Goal: Task Accomplishment & Management: Manage account settings

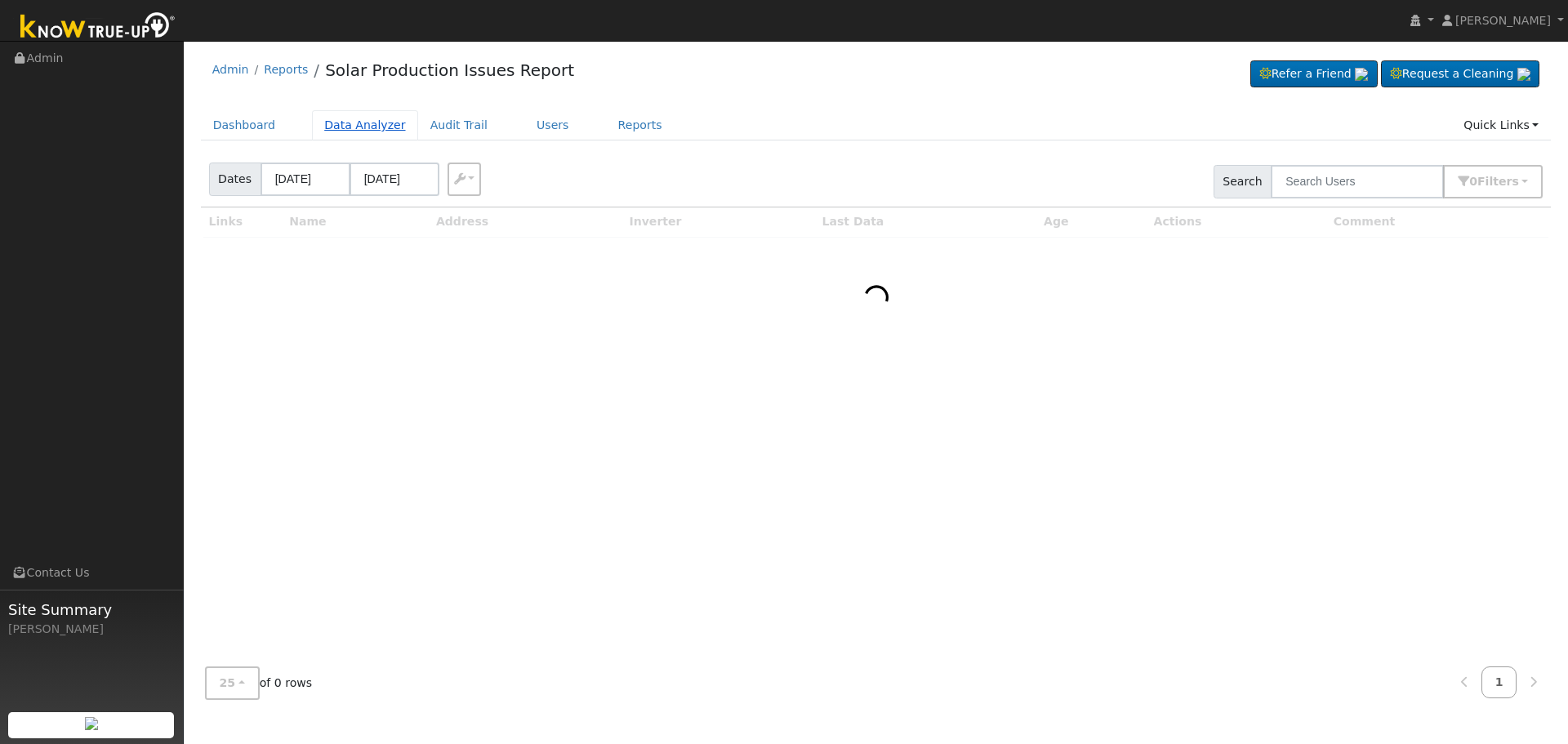
click at [354, 123] on link "Data Analyzer" at bounding box center [364, 126] width 106 height 31
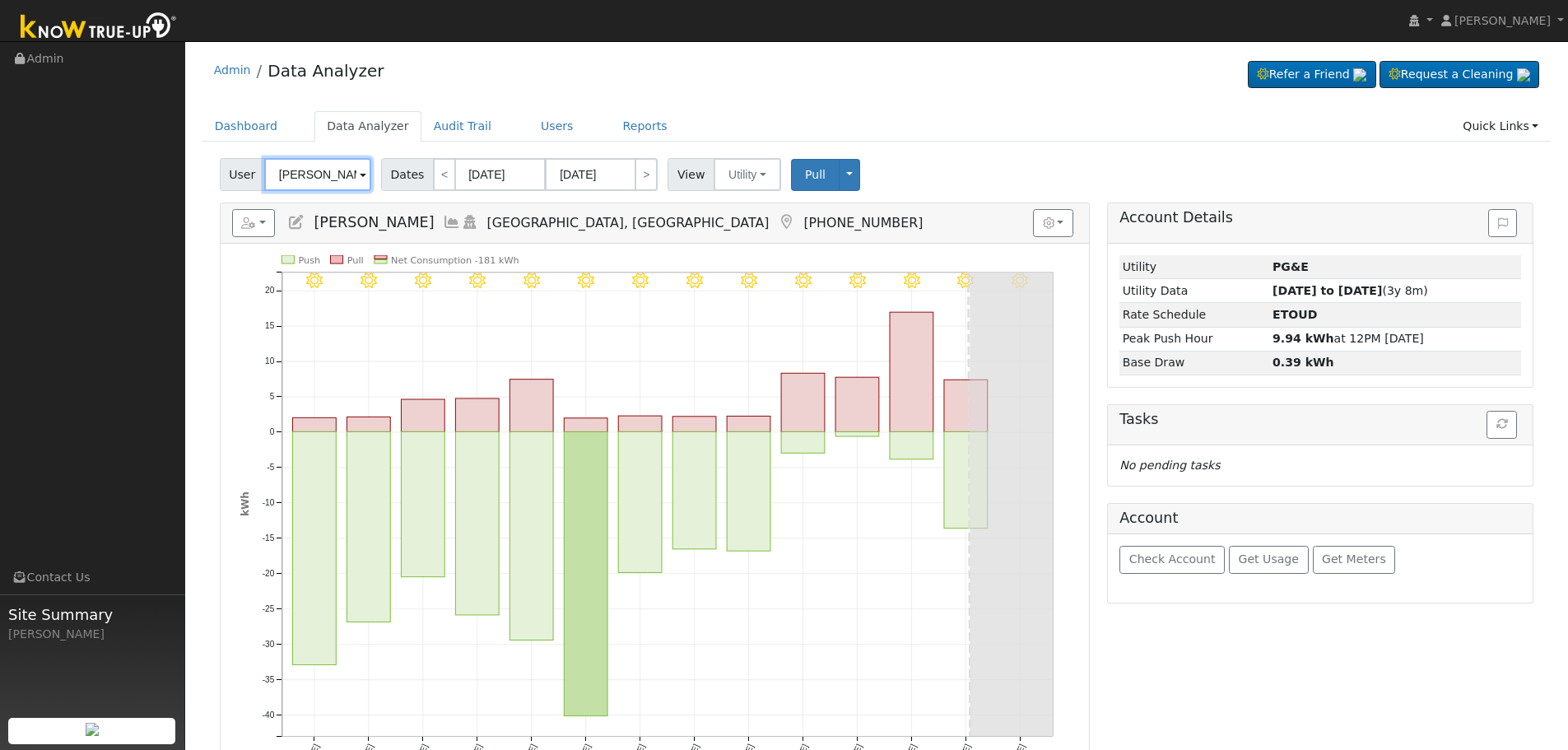
click at [317, 174] on input "Jim Mendez" at bounding box center [318, 175] width 107 height 33
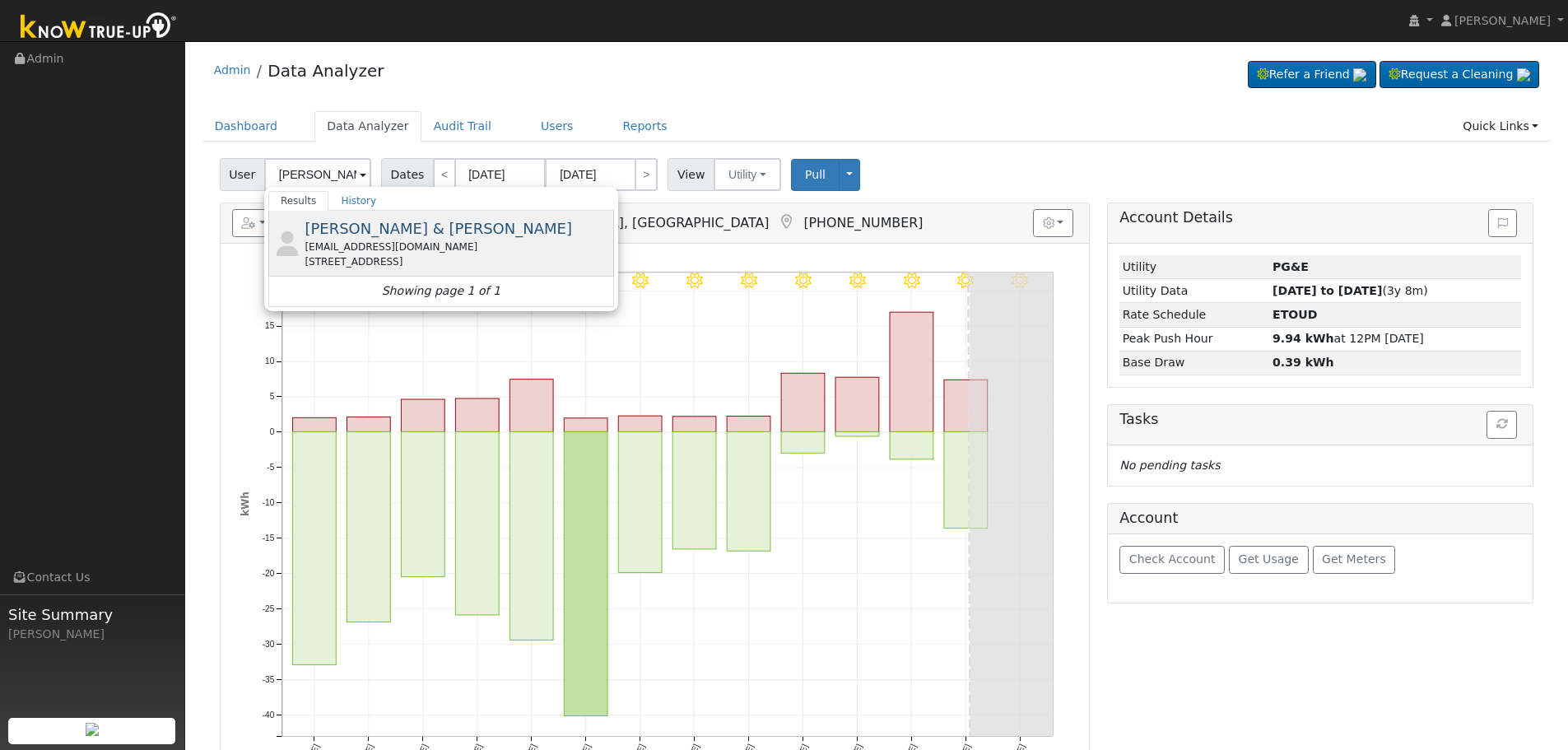
click at [421, 242] on div "ree624@aol.com" at bounding box center [457, 247] width 306 height 15
type input "Russell & Angie Eckert"
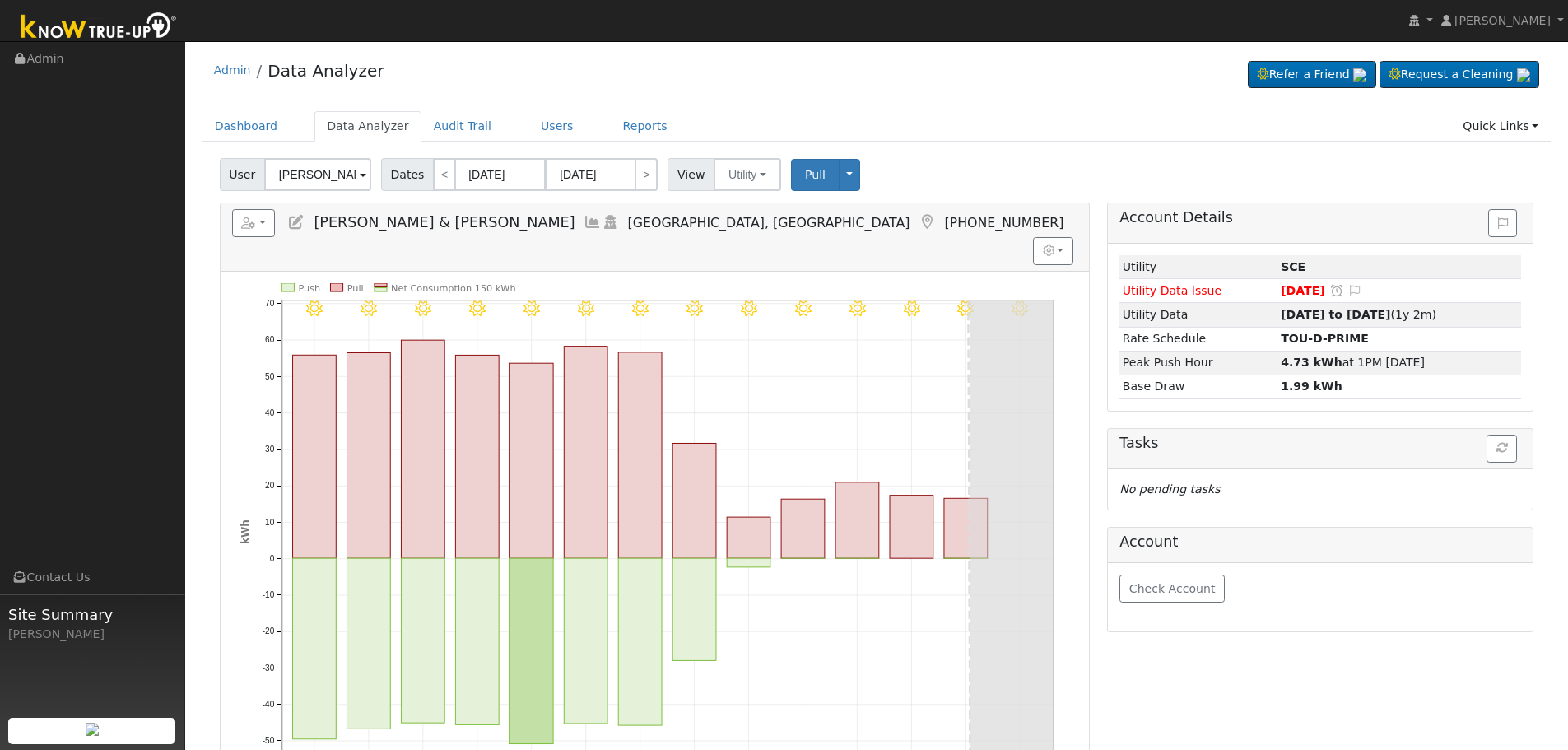
click at [292, 223] on icon at bounding box center [296, 222] width 18 height 15
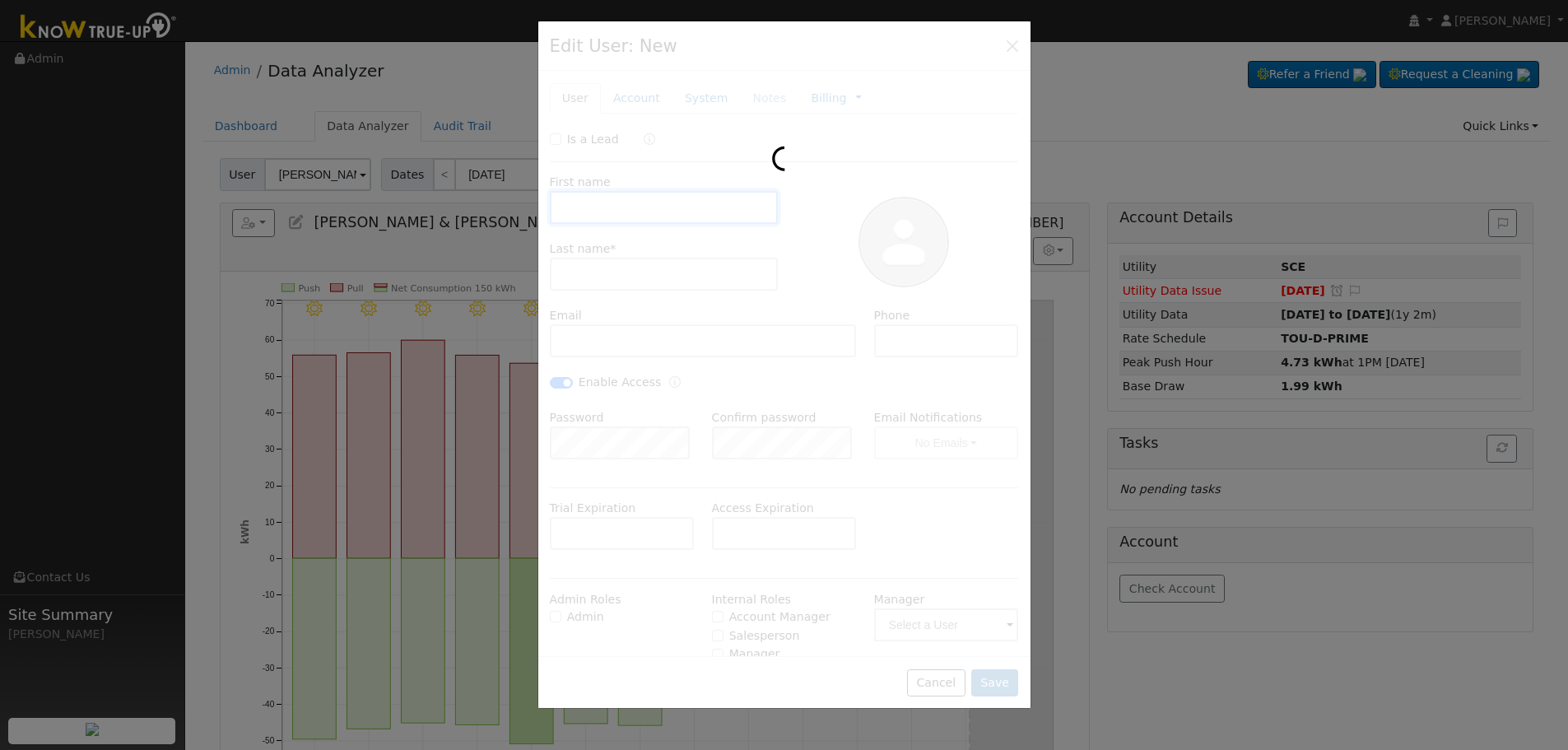
type input "Russell & Angie"
type input "Eckert"
type input "ree624@aol.com"
type input "5596867984"
checkbox input "true"
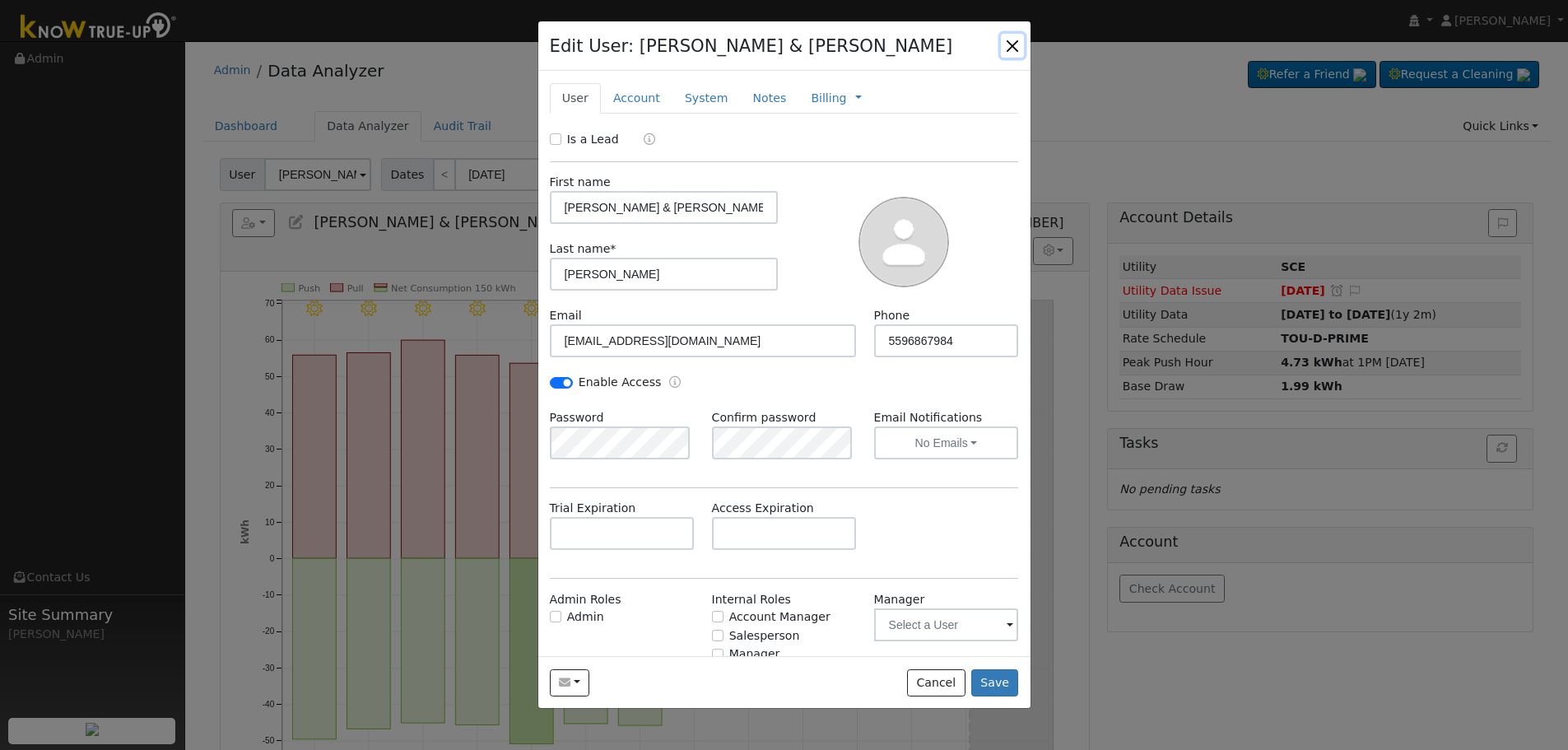
click at [1019, 43] on button "button" at bounding box center [1013, 45] width 23 height 23
